Goal: Task Accomplishment & Management: Manage account settings

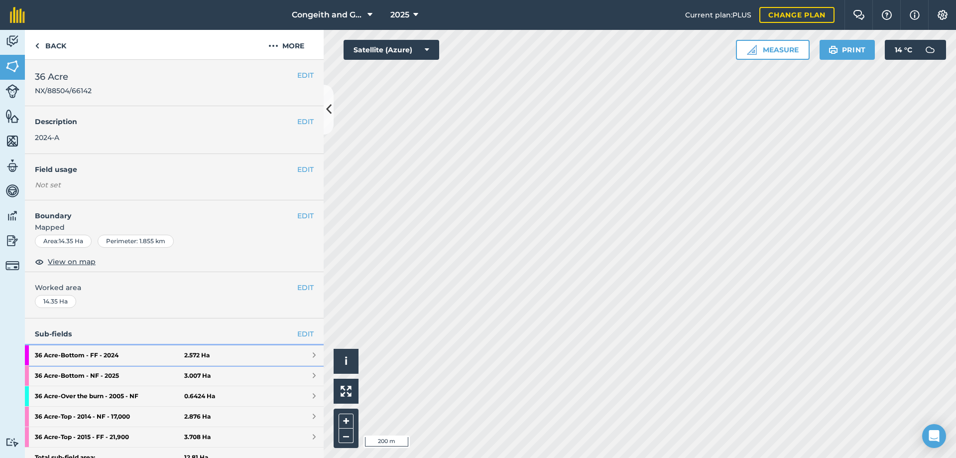
click at [144, 355] on strong "36 Acre - Bottom - FF - 2024" at bounding box center [109, 355] width 149 height 20
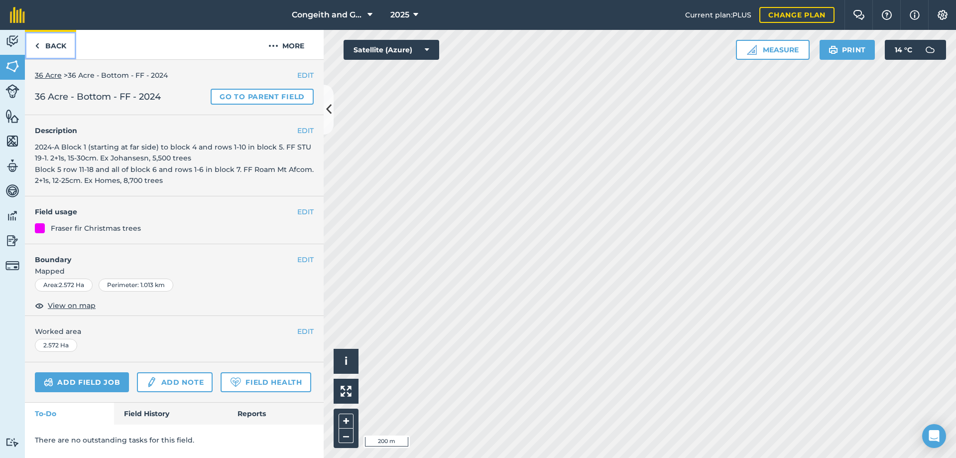
click at [61, 45] on link "Back" at bounding box center [50, 44] width 51 height 29
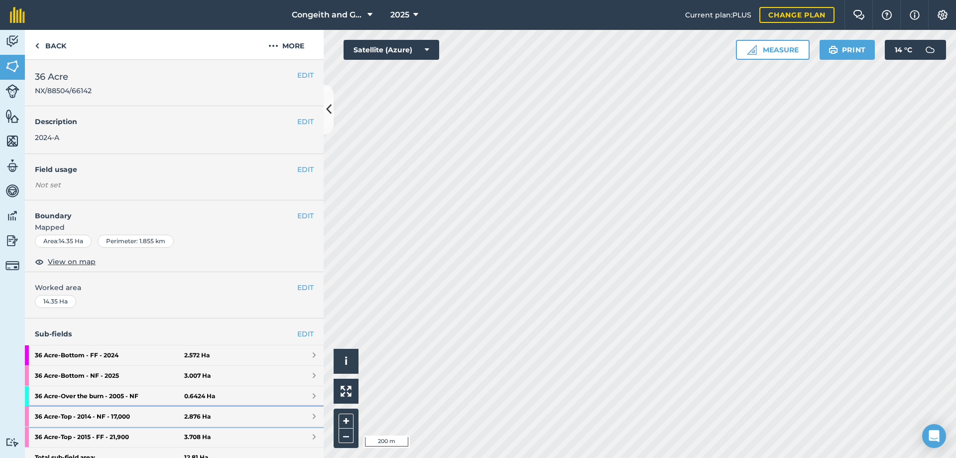
click at [135, 417] on strong "36 Acre - Top - 2014 - NF - 17,000" at bounding box center [109, 416] width 149 height 20
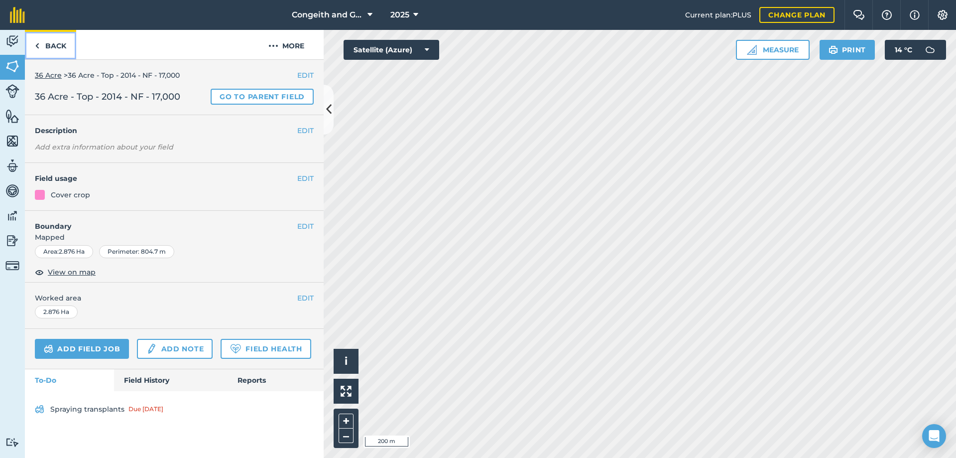
click at [50, 49] on link "Back" at bounding box center [50, 44] width 51 height 29
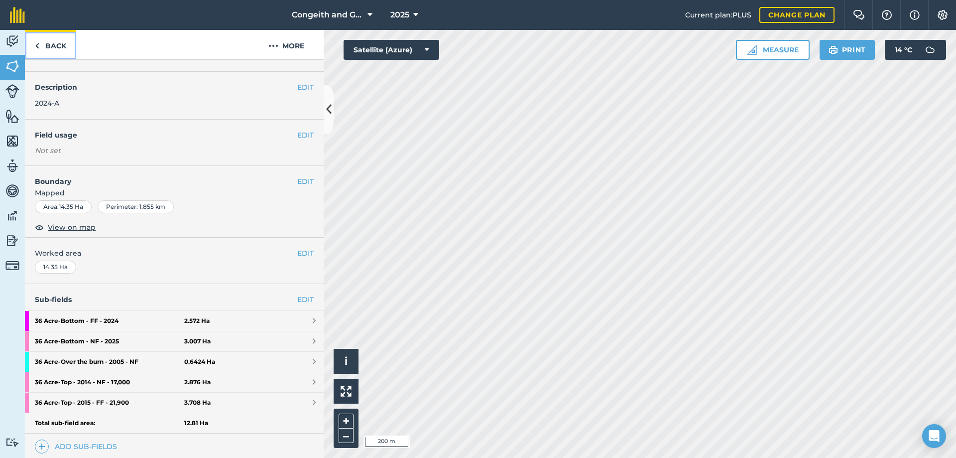
scroll to position [54, 0]
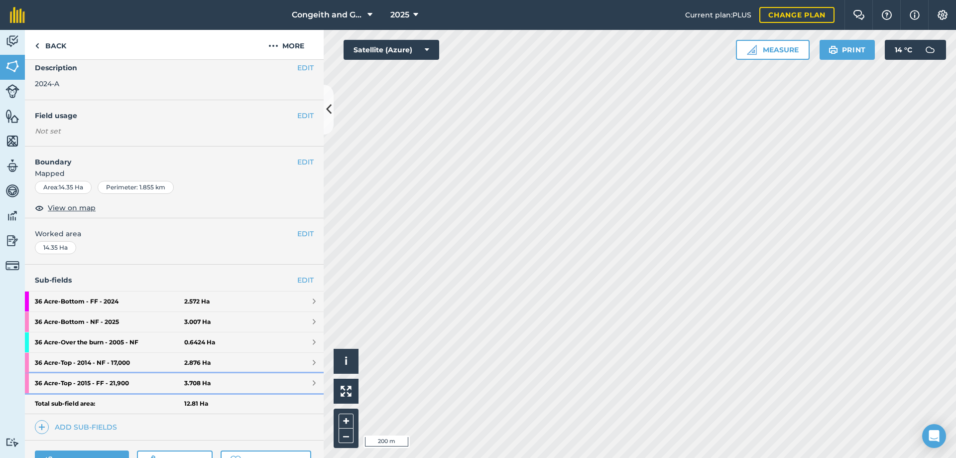
click at [129, 383] on strong "36 Acre - Top - 2015 - FF - 21,900" at bounding box center [109, 383] width 149 height 20
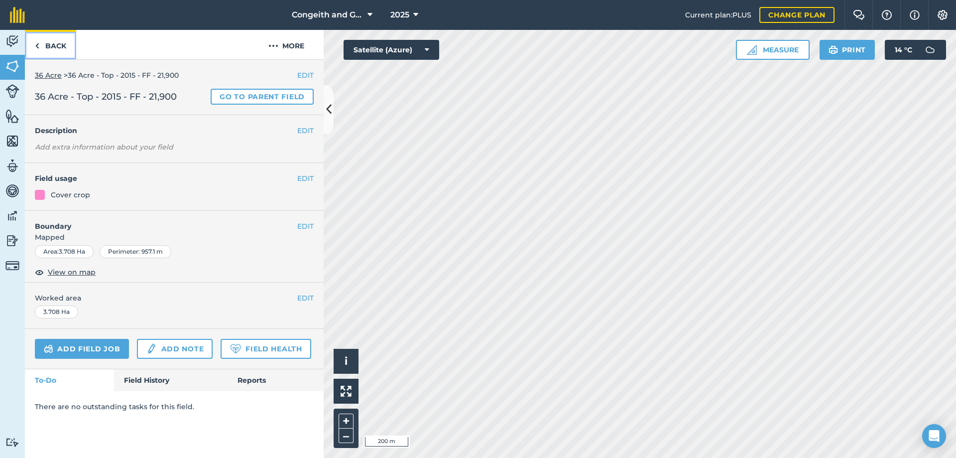
click at [59, 43] on link "Back" at bounding box center [50, 44] width 51 height 29
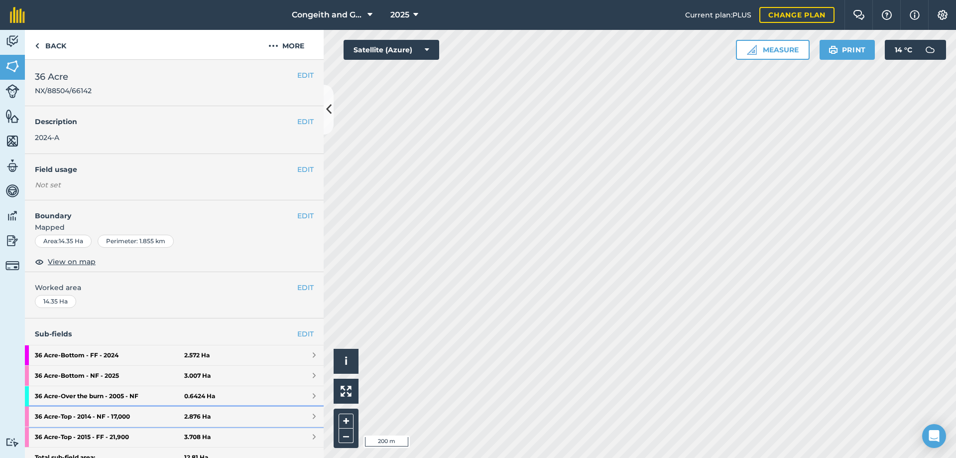
click at [135, 417] on strong "36 Acre - Top - 2014 - NF - 17,000" at bounding box center [109, 416] width 149 height 20
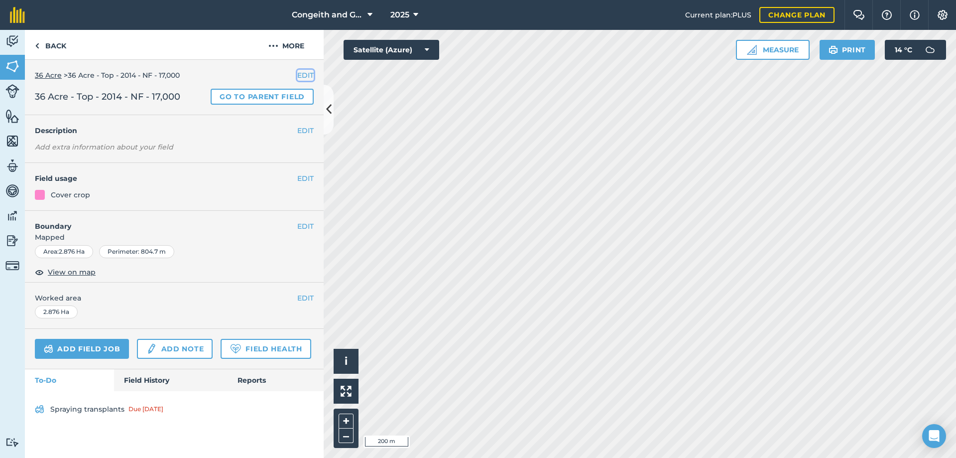
click at [299, 73] on button "EDIT" at bounding box center [305, 75] width 16 height 11
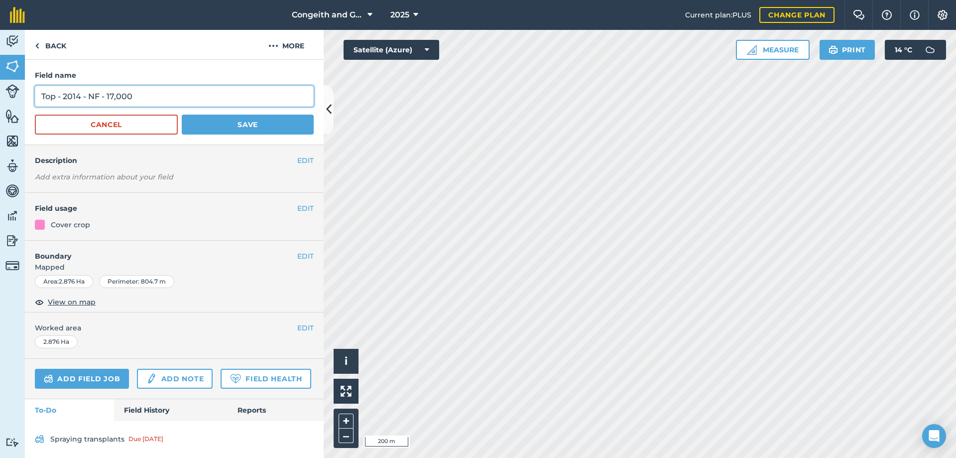
click at [81, 97] on input "Top - 2014 - NF - 17,000" at bounding box center [174, 96] width 279 height 21
type input "Top - 2025A - FF - 17,500"
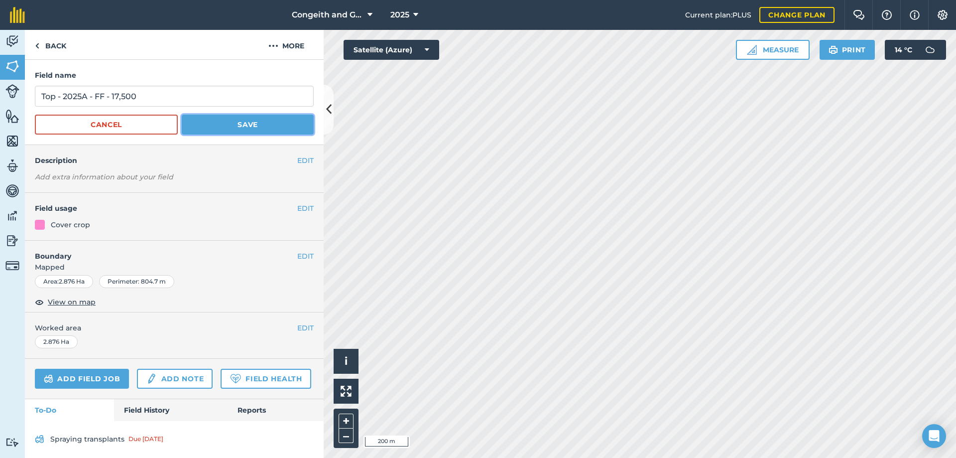
click at [210, 131] on button "Save" at bounding box center [248, 125] width 132 height 20
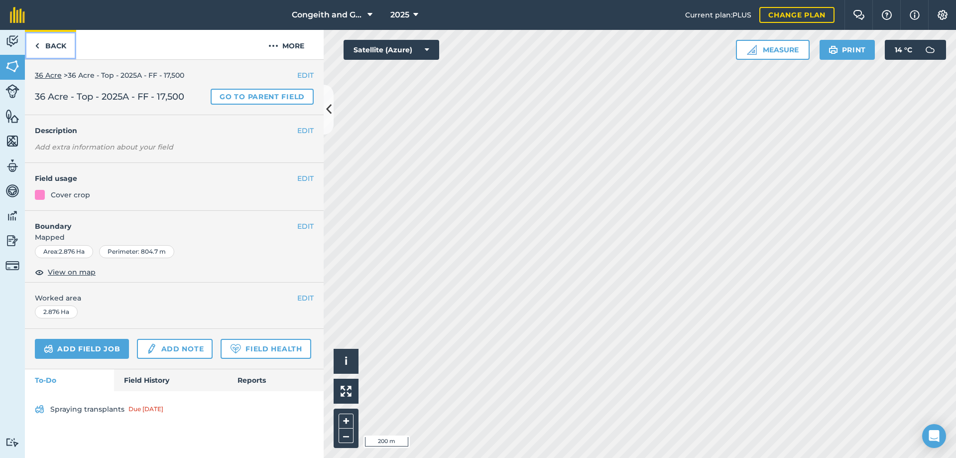
click at [61, 49] on link "Back" at bounding box center [50, 44] width 51 height 29
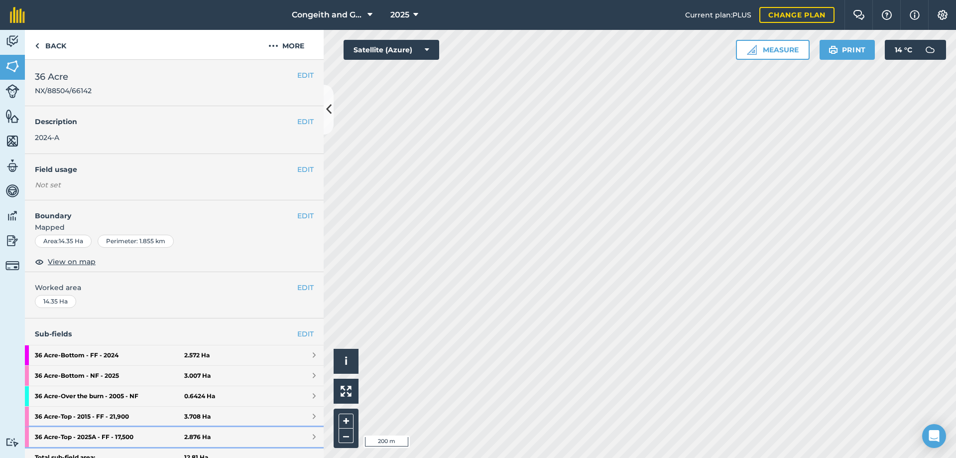
click at [92, 437] on strong "36 Acre - Top - 2025A - FF - 17,500" at bounding box center [109, 437] width 149 height 20
click at [126, 437] on strong "36 Acre - Top - 2025A - FF - 17,500" at bounding box center [109, 437] width 149 height 20
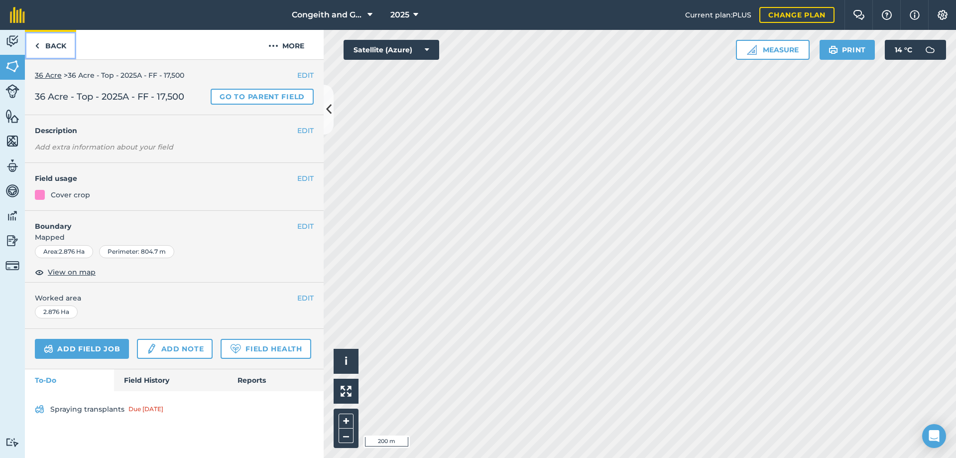
click at [51, 49] on link "Back" at bounding box center [50, 44] width 51 height 29
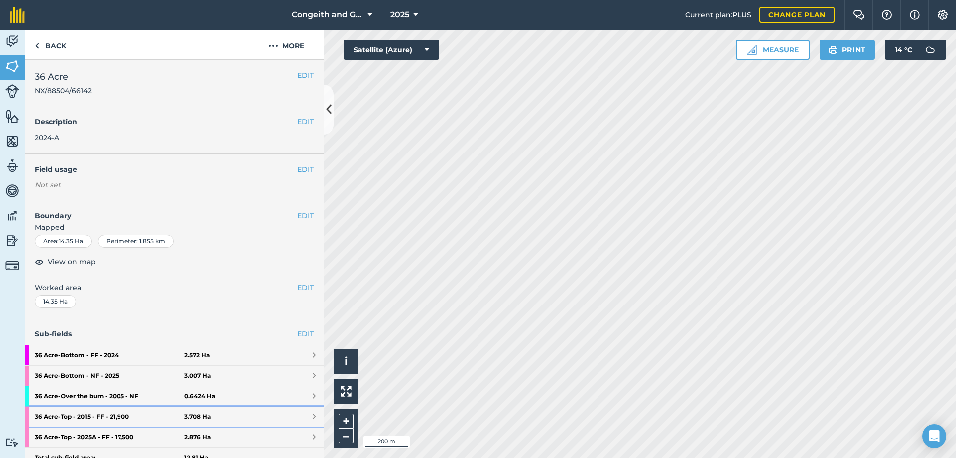
click at [134, 417] on strong "36 Acre - Top - 2015 - FF - 21,900" at bounding box center [109, 416] width 149 height 20
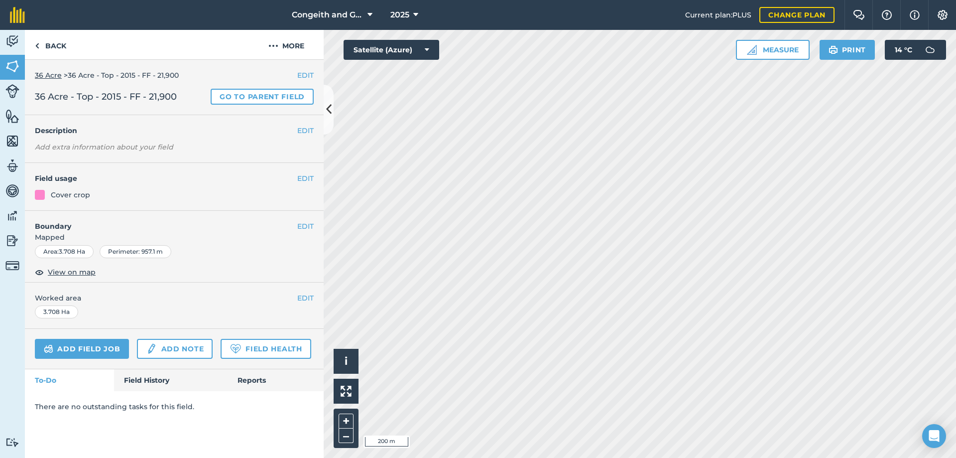
click at [121, 95] on span "36 Acre - Top - 2015 - FF - 21,900" at bounding box center [106, 97] width 142 height 14
click at [299, 75] on button "EDIT" at bounding box center [305, 75] width 16 height 11
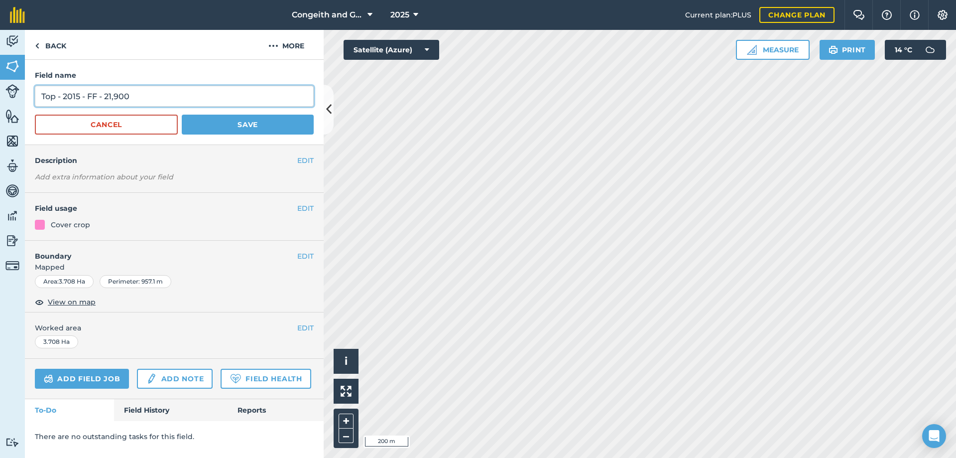
click at [80, 96] on input "Top - 2015 - FF - 21,900" at bounding box center [174, 96] width 279 height 21
click at [132, 96] on input "Top - 2026 - FF - 21,900" at bounding box center [174, 96] width 279 height 21
type input "Top - 2026 - FF -"
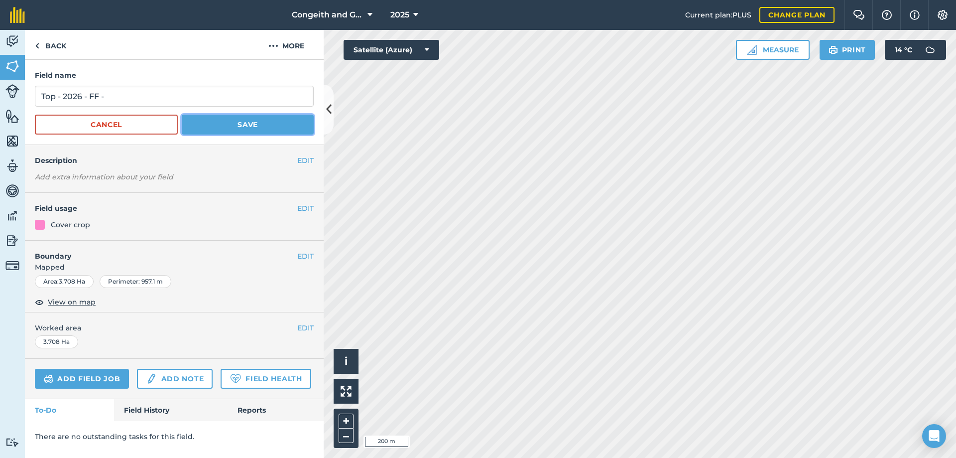
click at [207, 121] on button "Save" at bounding box center [248, 125] width 132 height 20
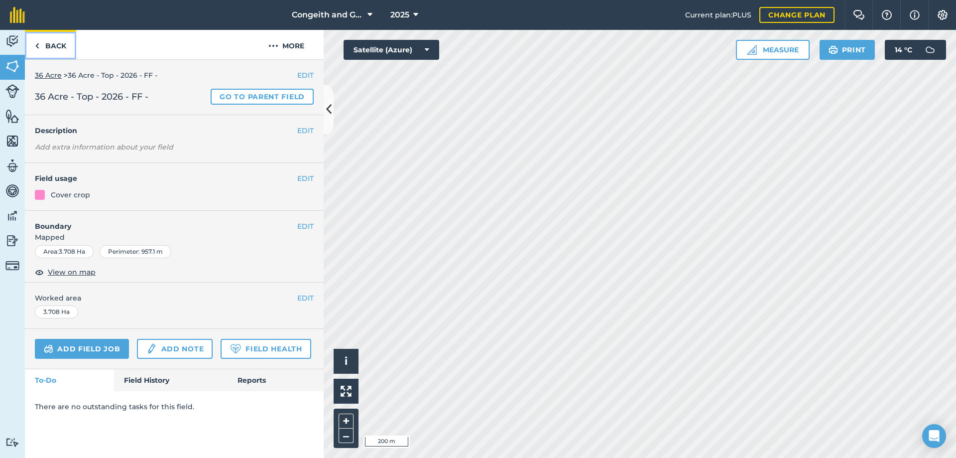
click at [63, 47] on link "Back" at bounding box center [50, 44] width 51 height 29
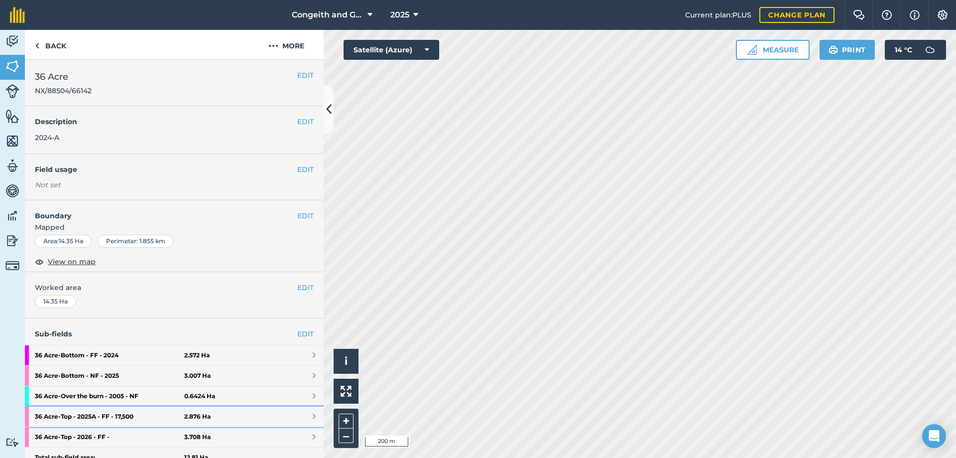
click at [139, 413] on strong "36 Acre - Top - 2025A - FF - 17,500" at bounding box center [109, 416] width 149 height 20
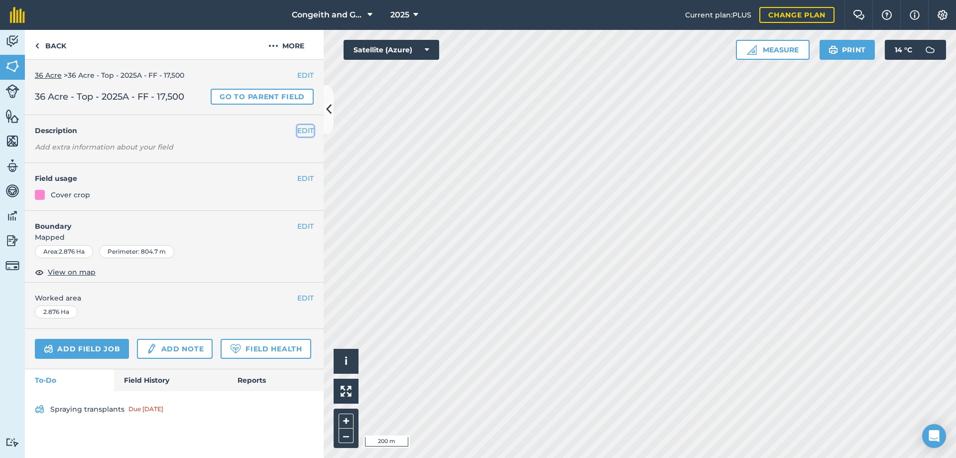
click at [300, 130] on button "EDIT" at bounding box center [305, 130] width 16 height 11
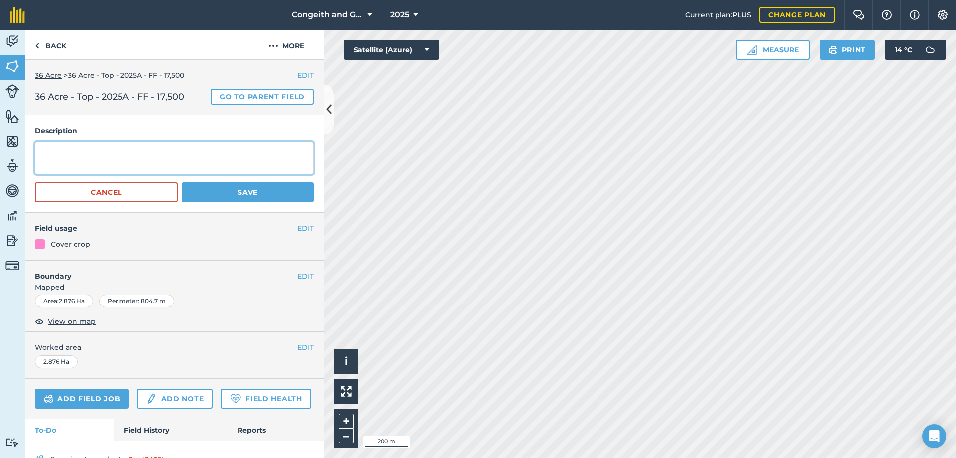
click at [112, 150] on textarea at bounding box center [174, 157] width 279 height 33
click at [232, 150] on textarea "Block 1 to 5 plus the first 9 lines in block 6 all FF STU 19-1 x 17,500" at bounding box center [174, 157] width 279 height 33
type textarea "Block 1 to 5 plus the first 9 lines in block 6 all FF - STU 19-1 x 17,500"
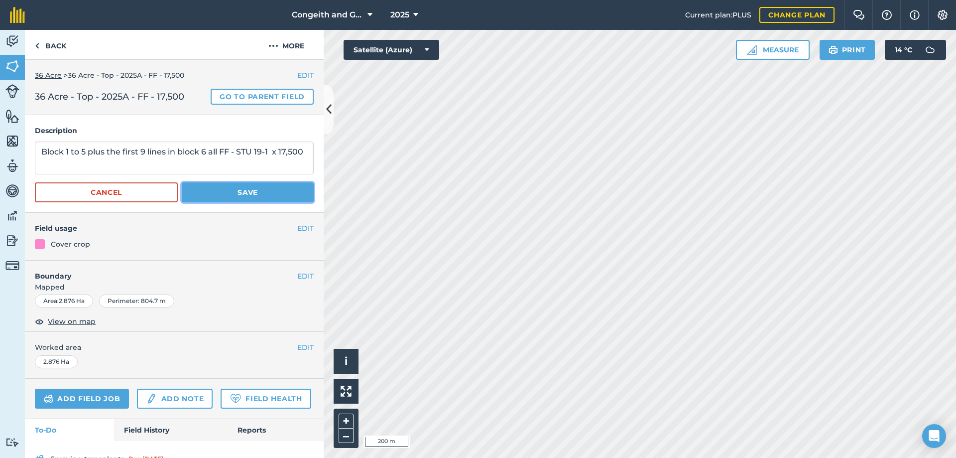
click at [198, 188] on button "Save" at bounding box center [248, 192] width 132 height 20
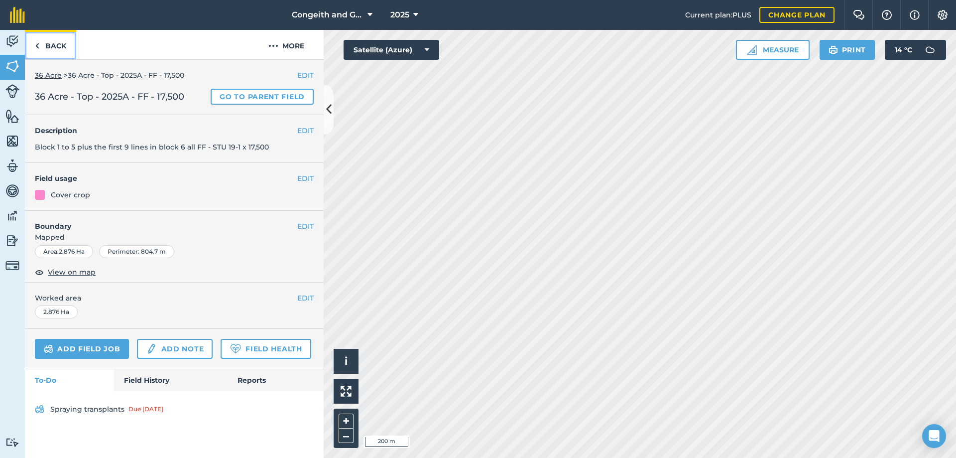
click at [57, 44] on link "Back" at bounding box center [50, 44] width 51 height 29
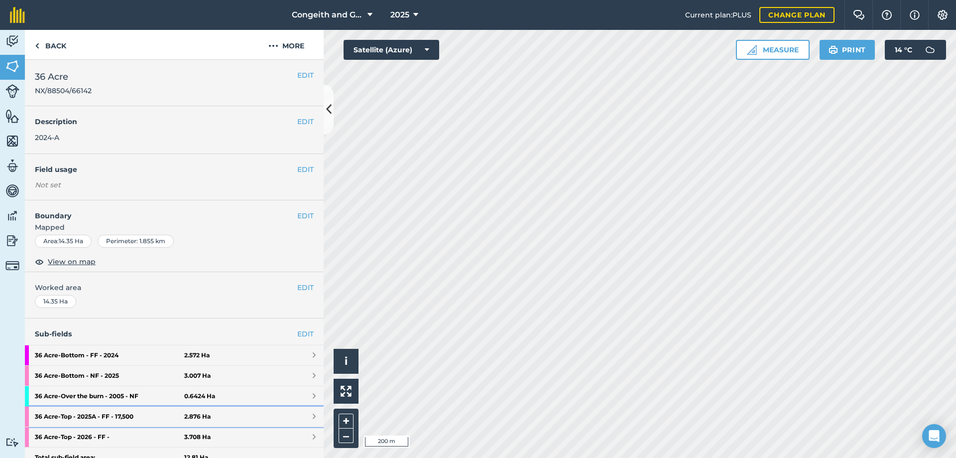
click at [114, 415] on strong "36 Acre - Top - 2025A - FF - 17,500" at bounding box center [109, 416] width 149 height 20
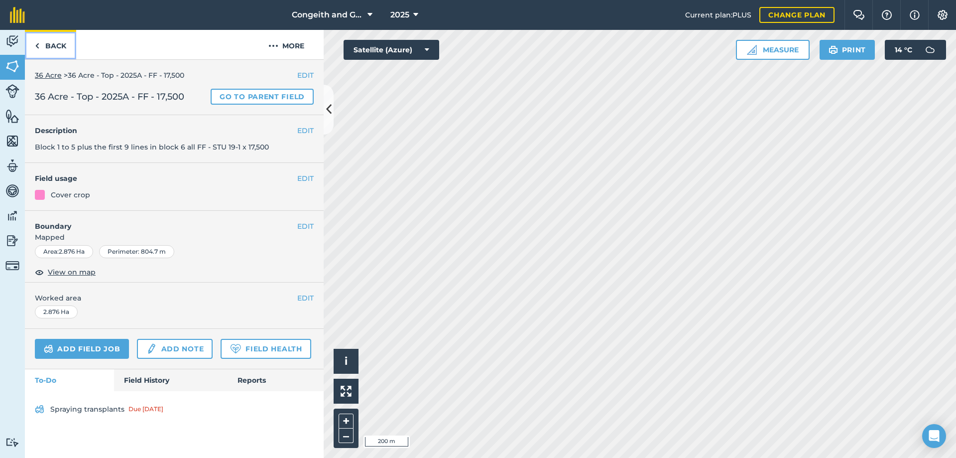
click at [64, 46] on link "Back" at bounding box center [50, 44] width 51 height 29
